Goal: Task Accomplishment & Management: Manage account settings

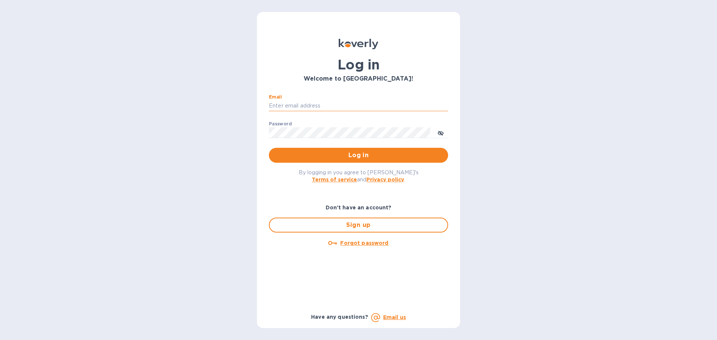
click at [368, 109] on input "Email" at bounding box center [358, 105] width 179 height 11
type input "cm@electronicsclubusa.com"
click at [403, 157] on span "Log in" at bounding box center [358, 155] width 167 height 9
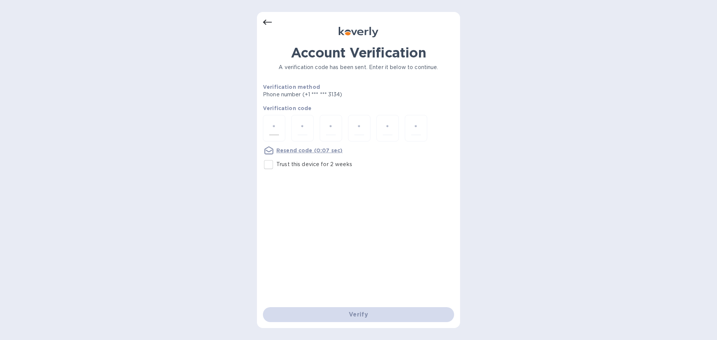
click at [277, 135] on div at bounding box center [274, 128] width 22 height 27
type input "8"
type input "0"
type input "1"
type input "8"
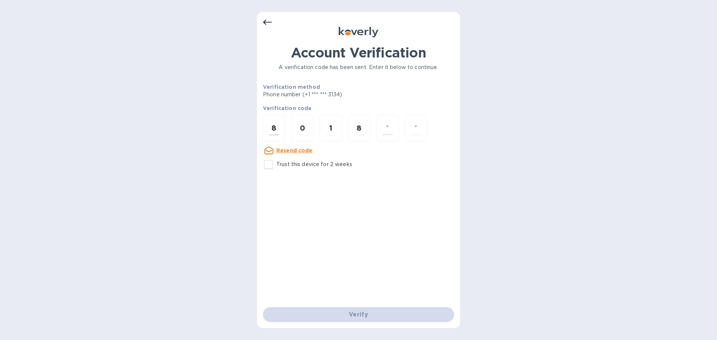
type input "1"
click at [391, 126] on input "1" at bounding box center [388, 128] width 10 height 14
type input "0"
type input "1"
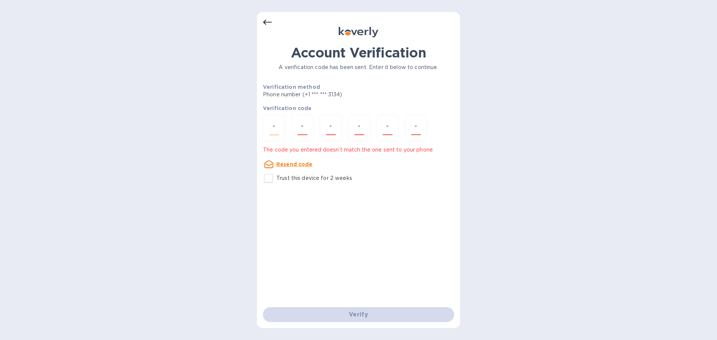
click at [280, 130] on div at bounding box center [274, 128] width 22 height 27
type input "8"
type input "0"
type input "1"
type input "8"
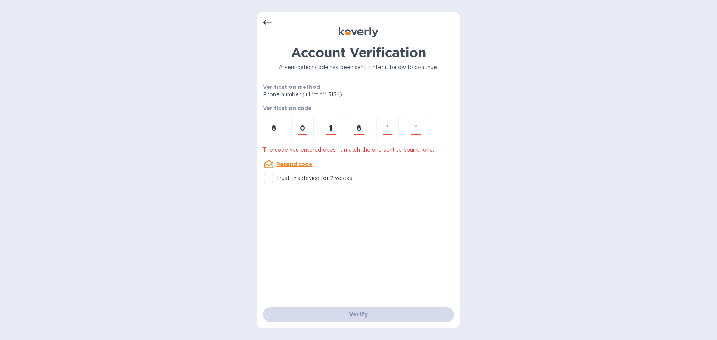
type input "0"
type input "1"
